Goal: Task Accomplishment & Management: Use online tool/utility

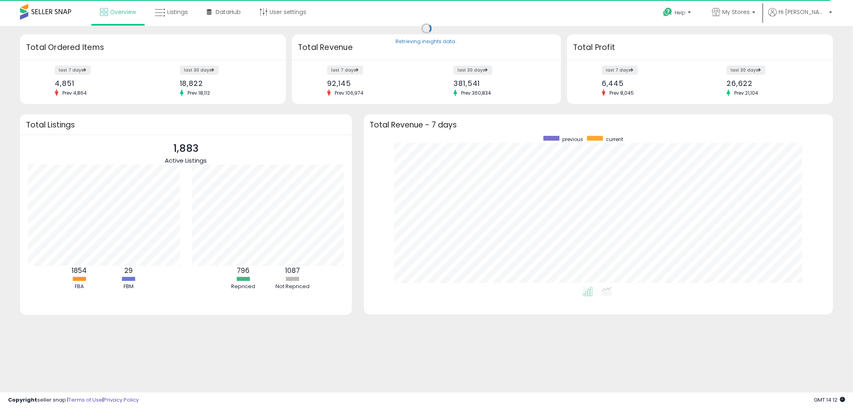
scroll to position [151, 454]
click at [720, 14] on icon at bounding box center [716, 12] width 8 height 8
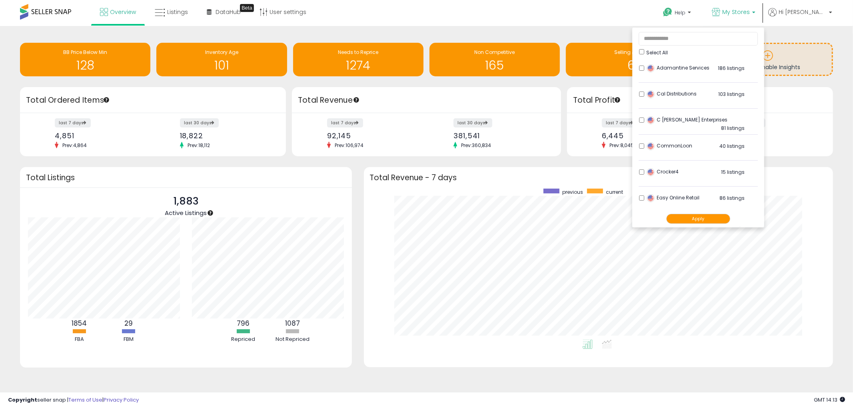
click at [718, 218] on button "Apply" at bounding box center [698, 219] width 64 height 10
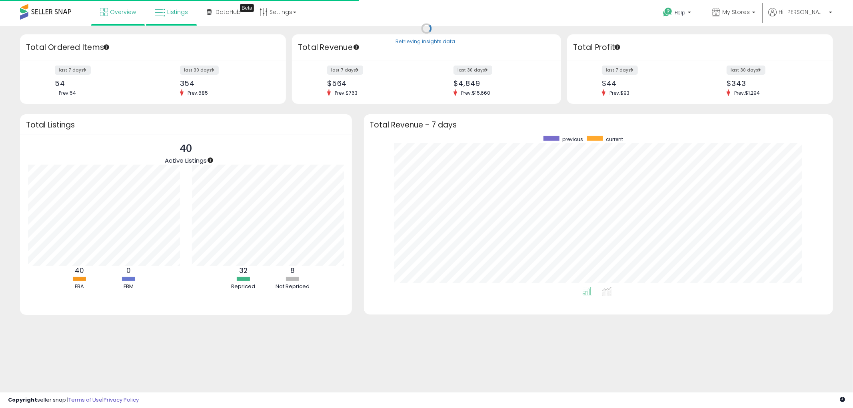
scroll to position [151, 454]
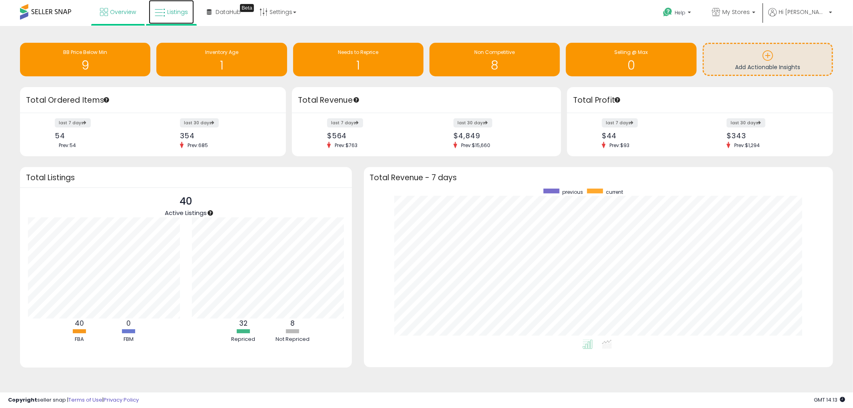
click at [181, 11] on span "Listings" at bounding box center [177, 12] width 21 height 8
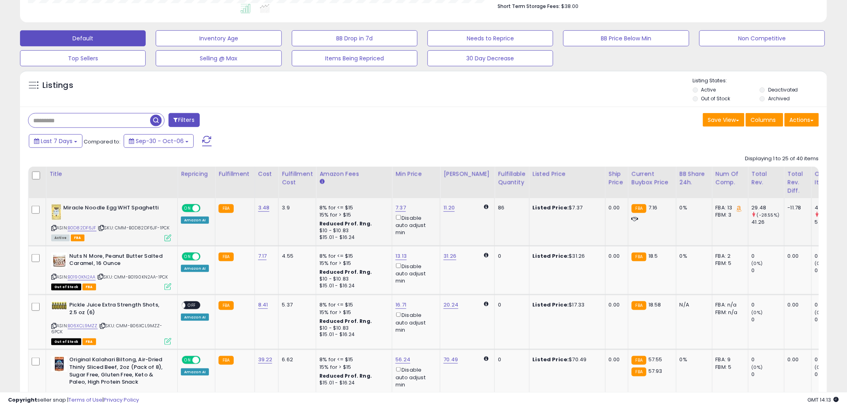
scroll to position [222, 0]
click at [76, 123] on input "text" at bounding box center [89, 120] width 122 height 14
paste input "**********"
type input "**********"
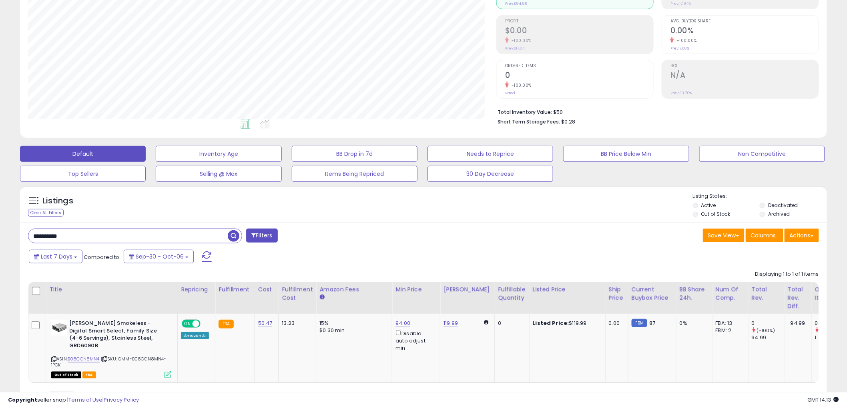
scroll to position [150, 0]
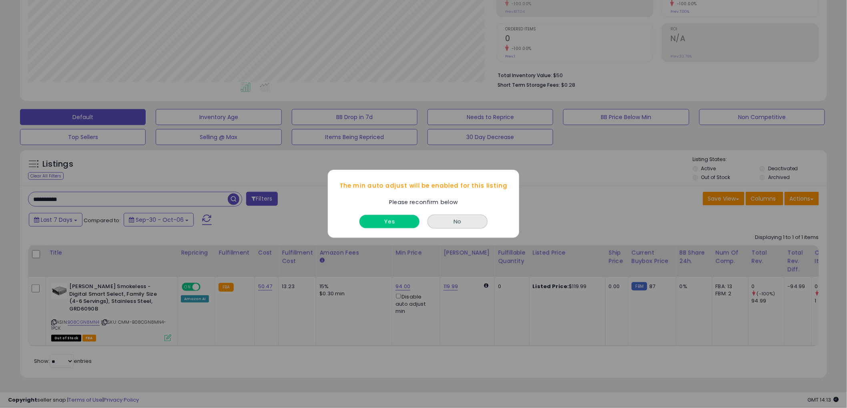
click at [393, 221] on button "Yes" at bounding box center [389, 222] width 60 height 13
